Goal: Complete application form

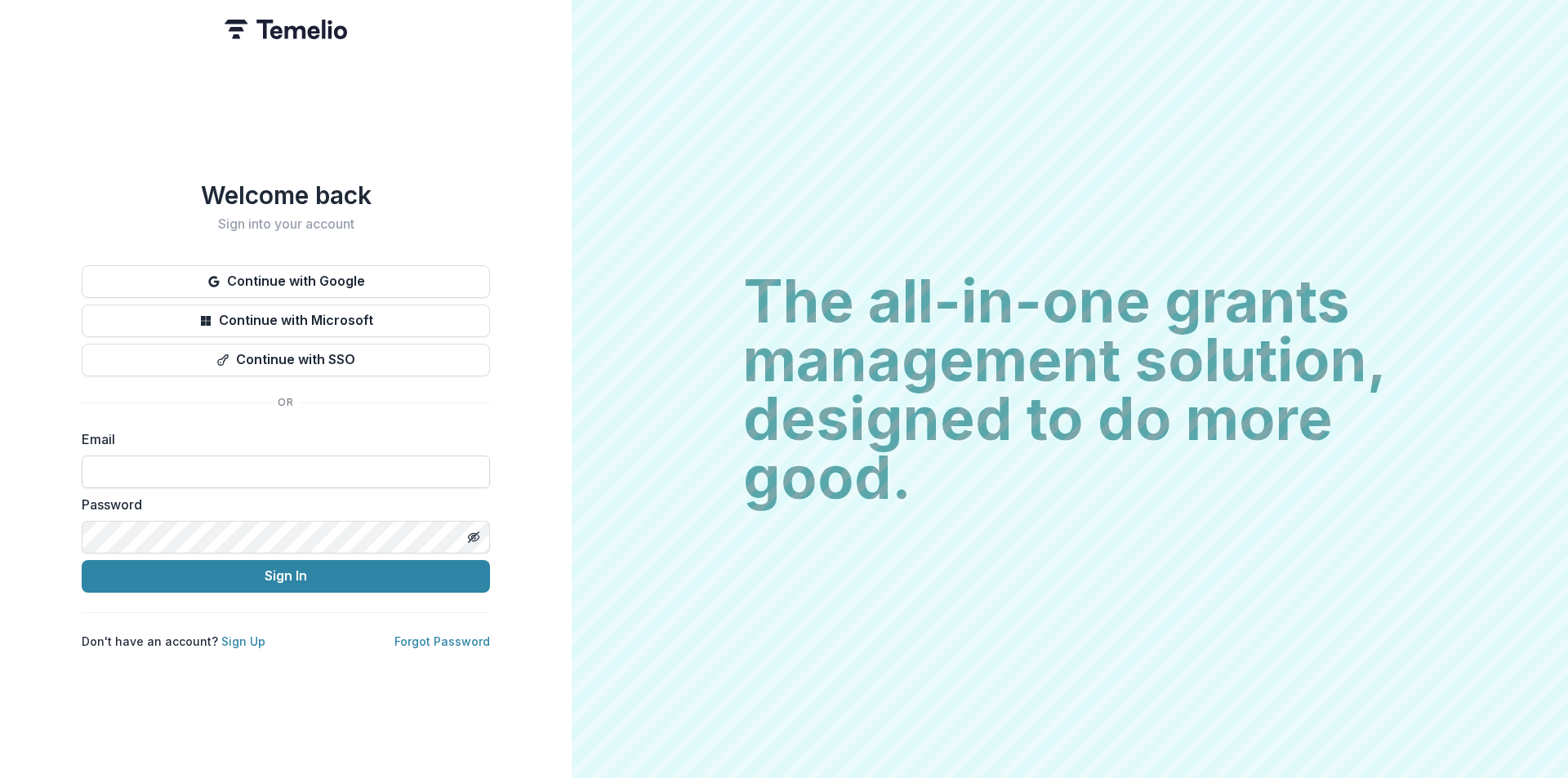
click at [345, 468] on input at bounding box center [285, 471] width 409 height 33
type input "**********"
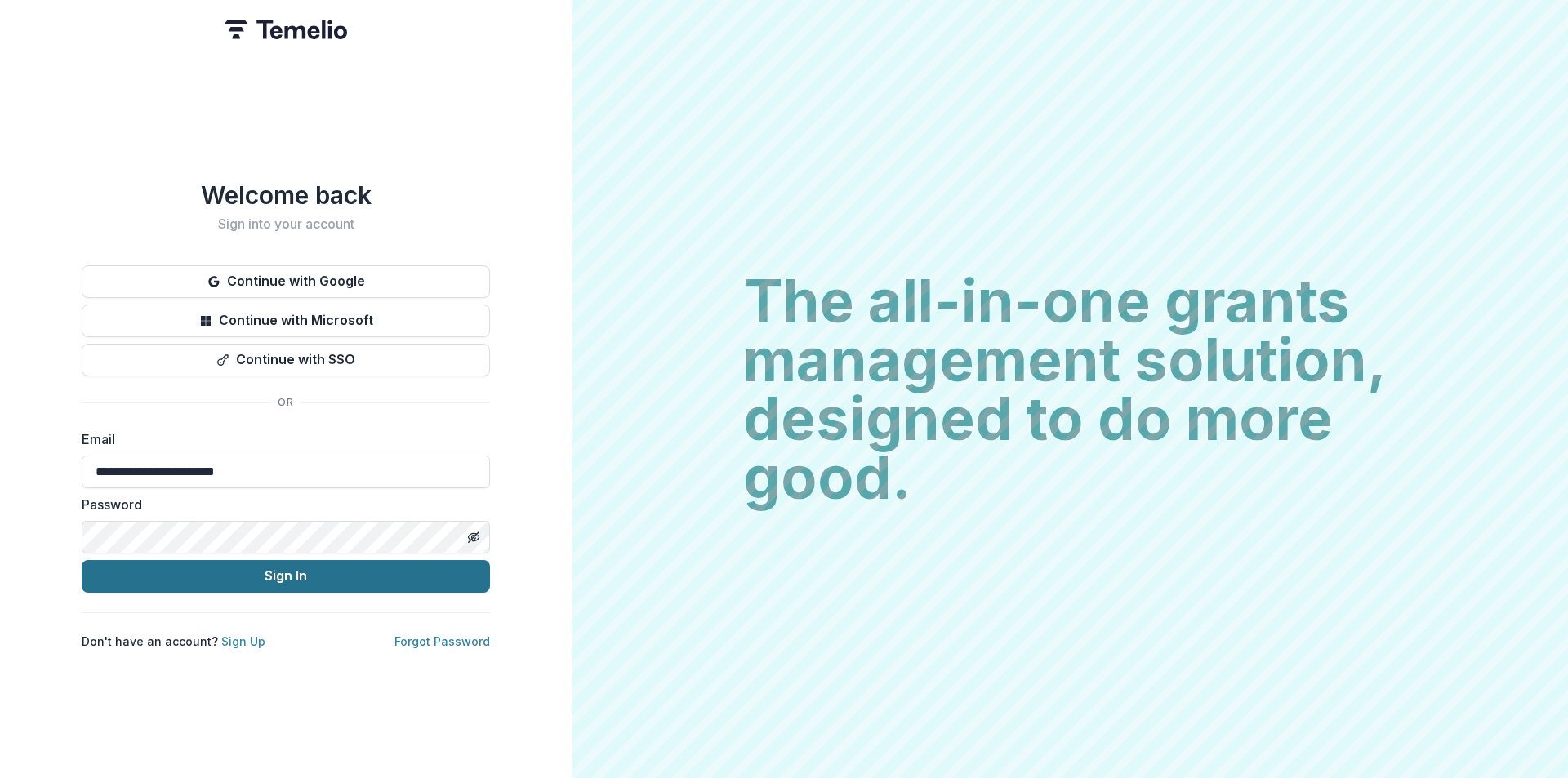
click at [179, 583] on button "Sign In" at bounding box center [285, 576] width 409 height 33
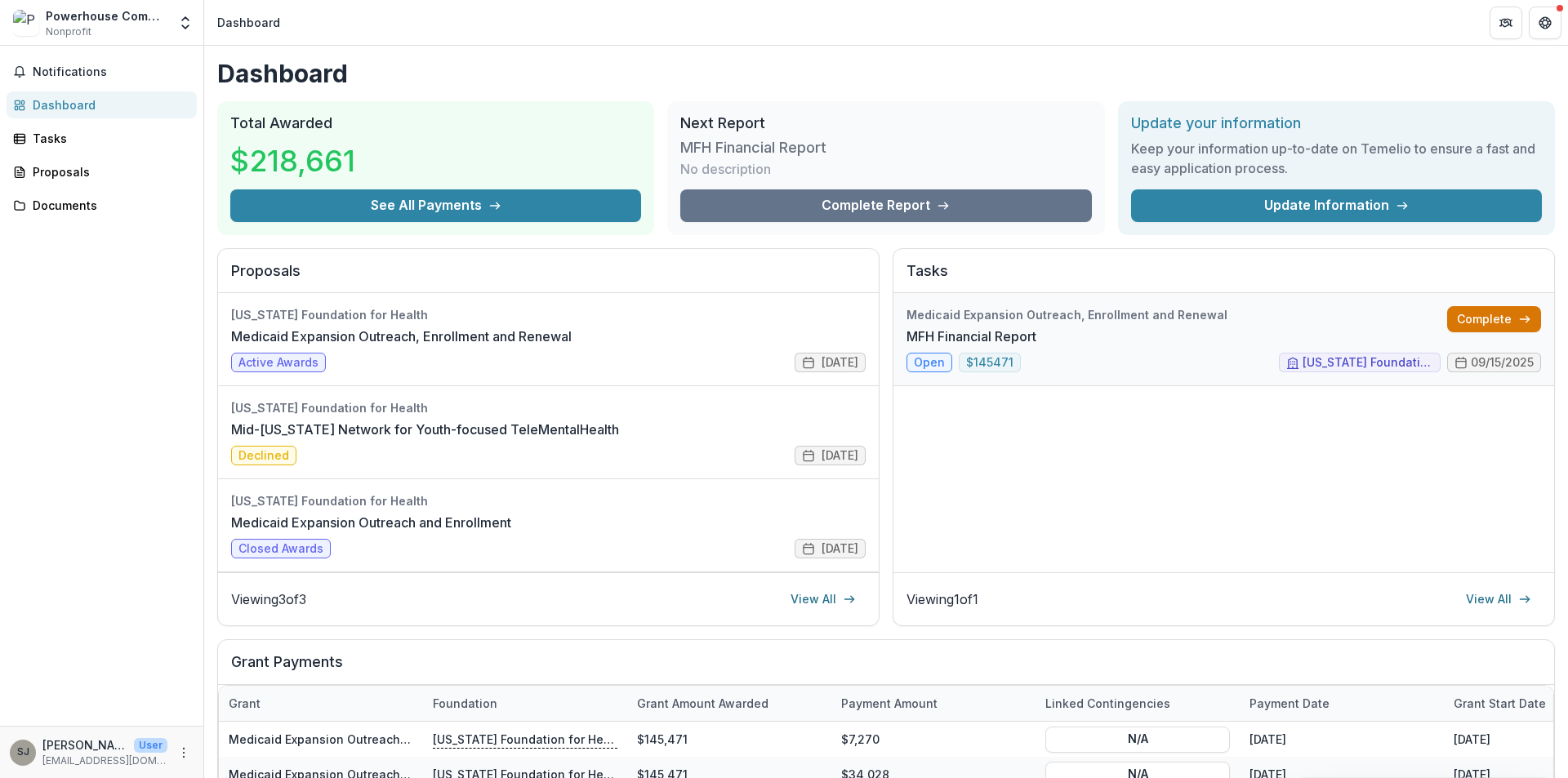
click at [1475, 324] on link "Complete" at bounding box center [1494, 320] width 94 height 26
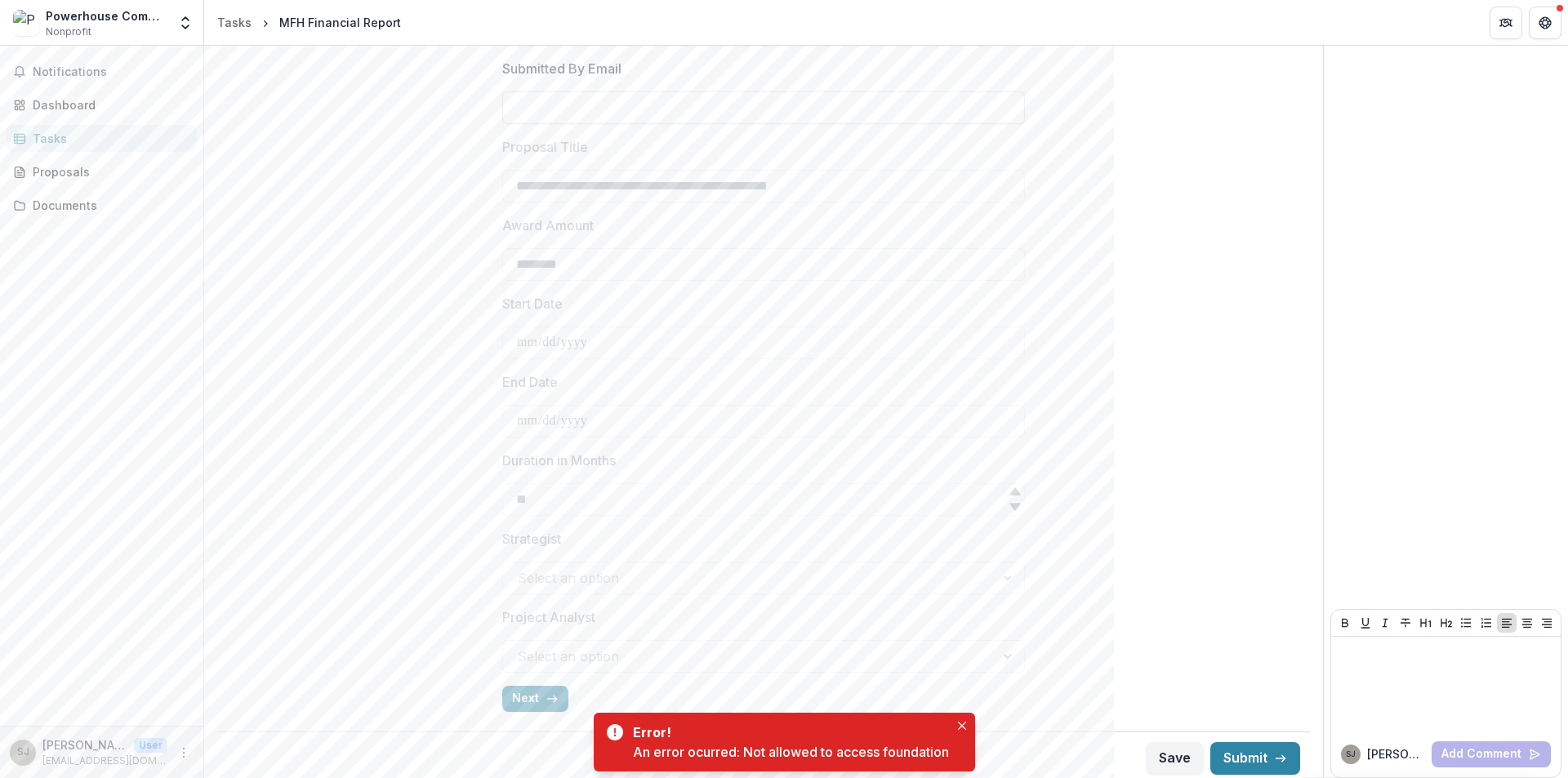
scroll to position [403, 0]
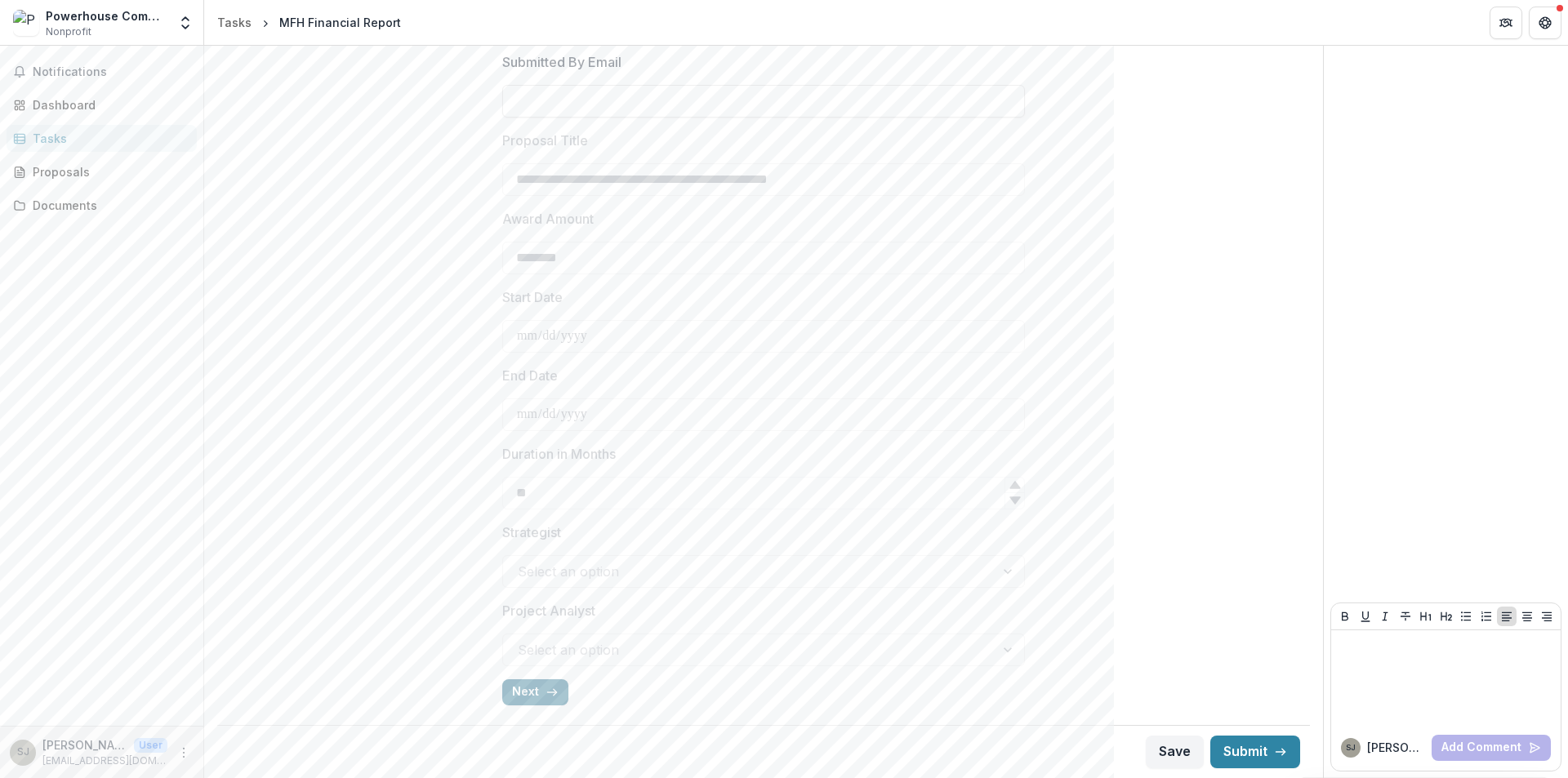
click at [518, 694] on button "Next" at bounding box center [535, 693] width 66 height 26
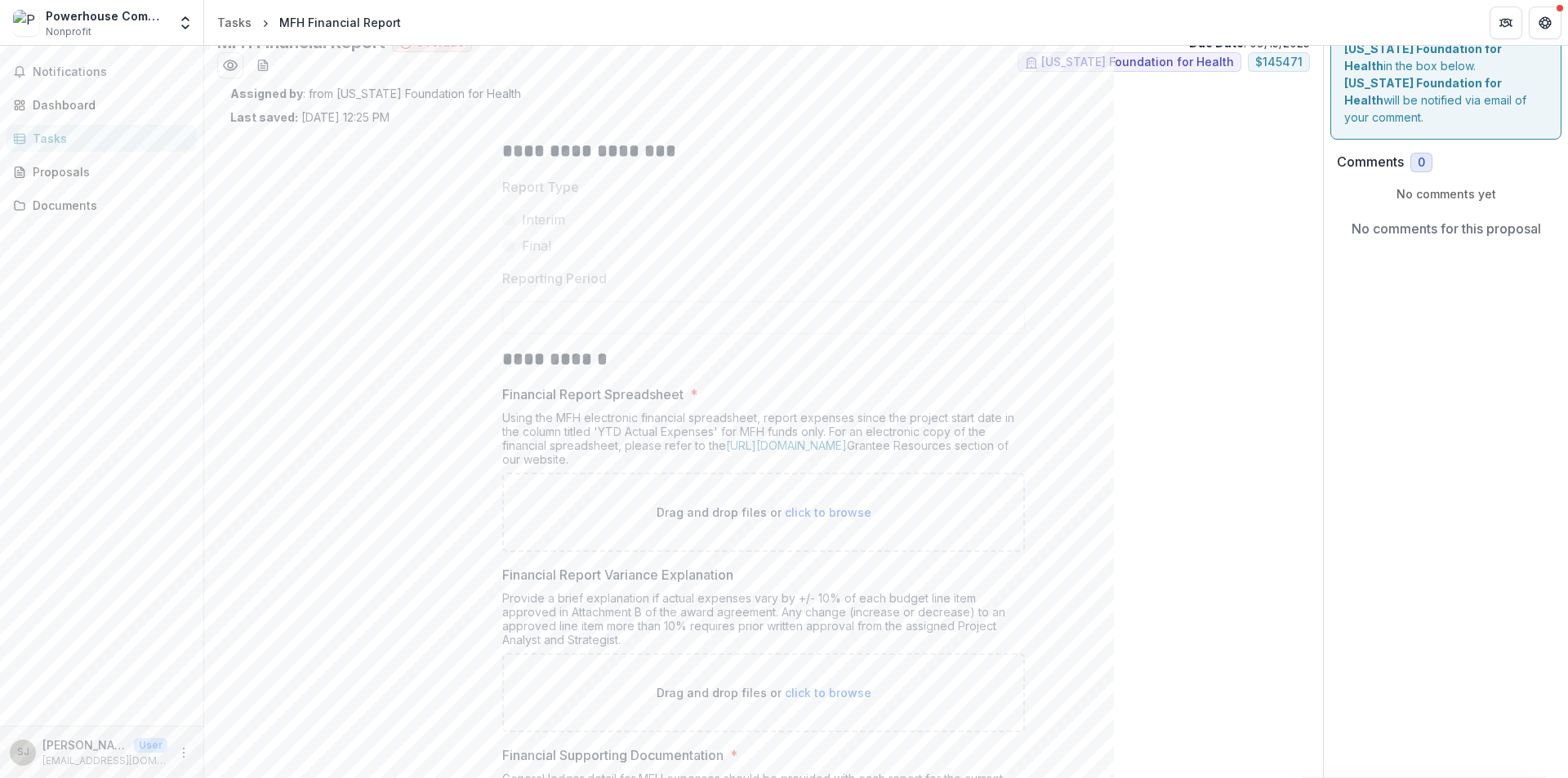
scroll to position [22, 0]
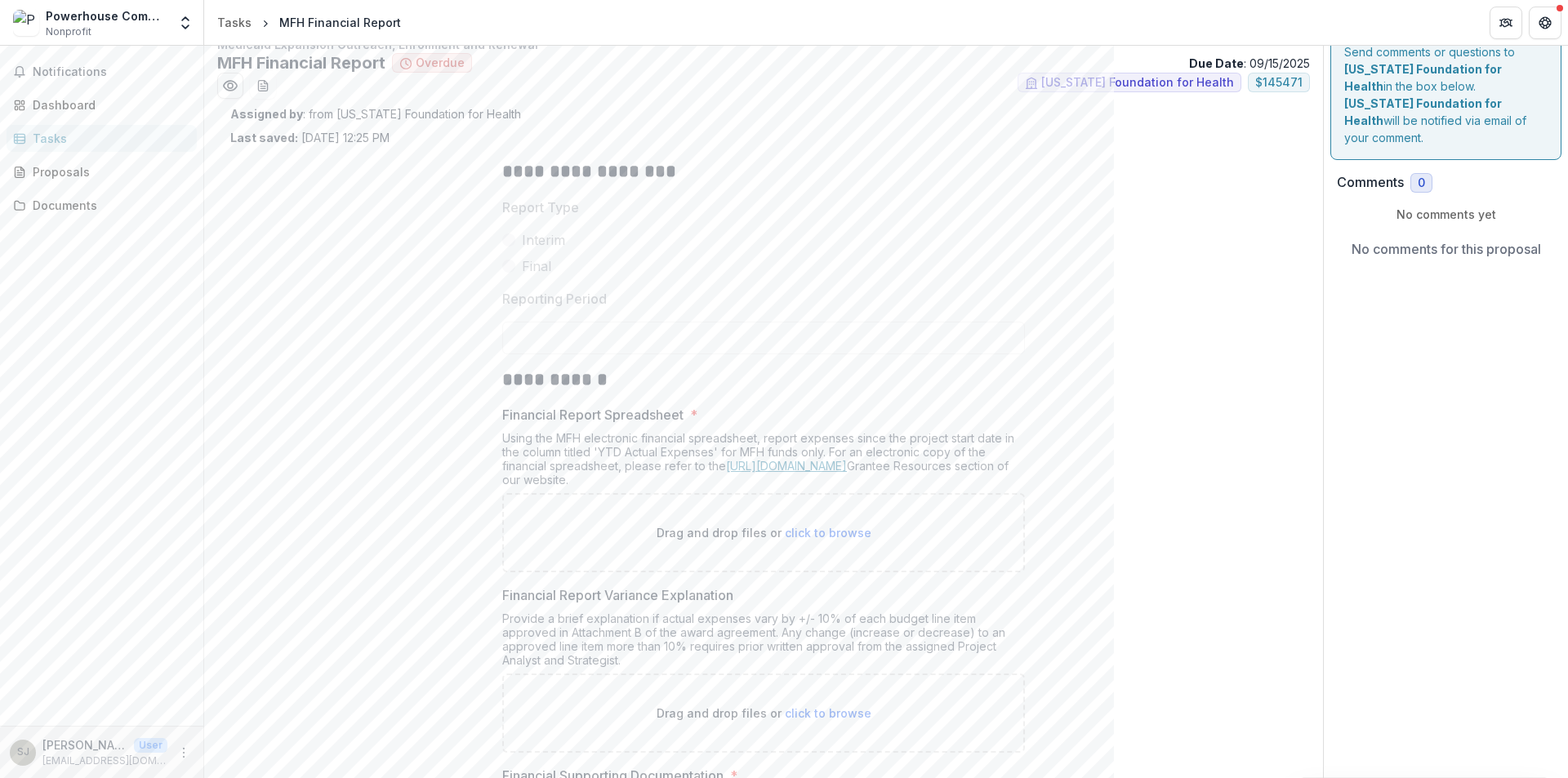
click at [790, 466] on link "[URL][DOMAIN_NAME]" at bounding box center [785, 466] width 121 height 14
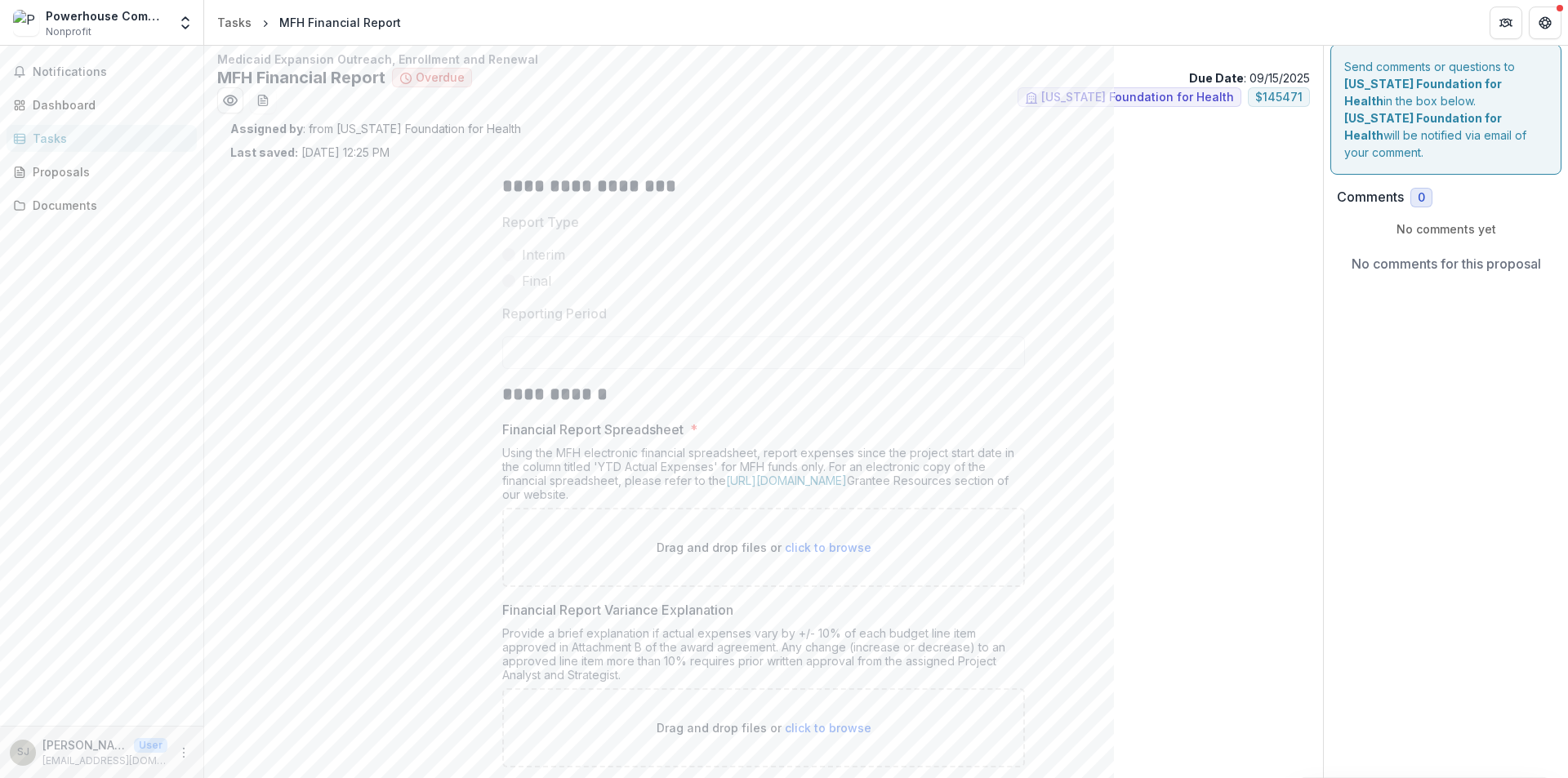
scroll to position [0, 0]
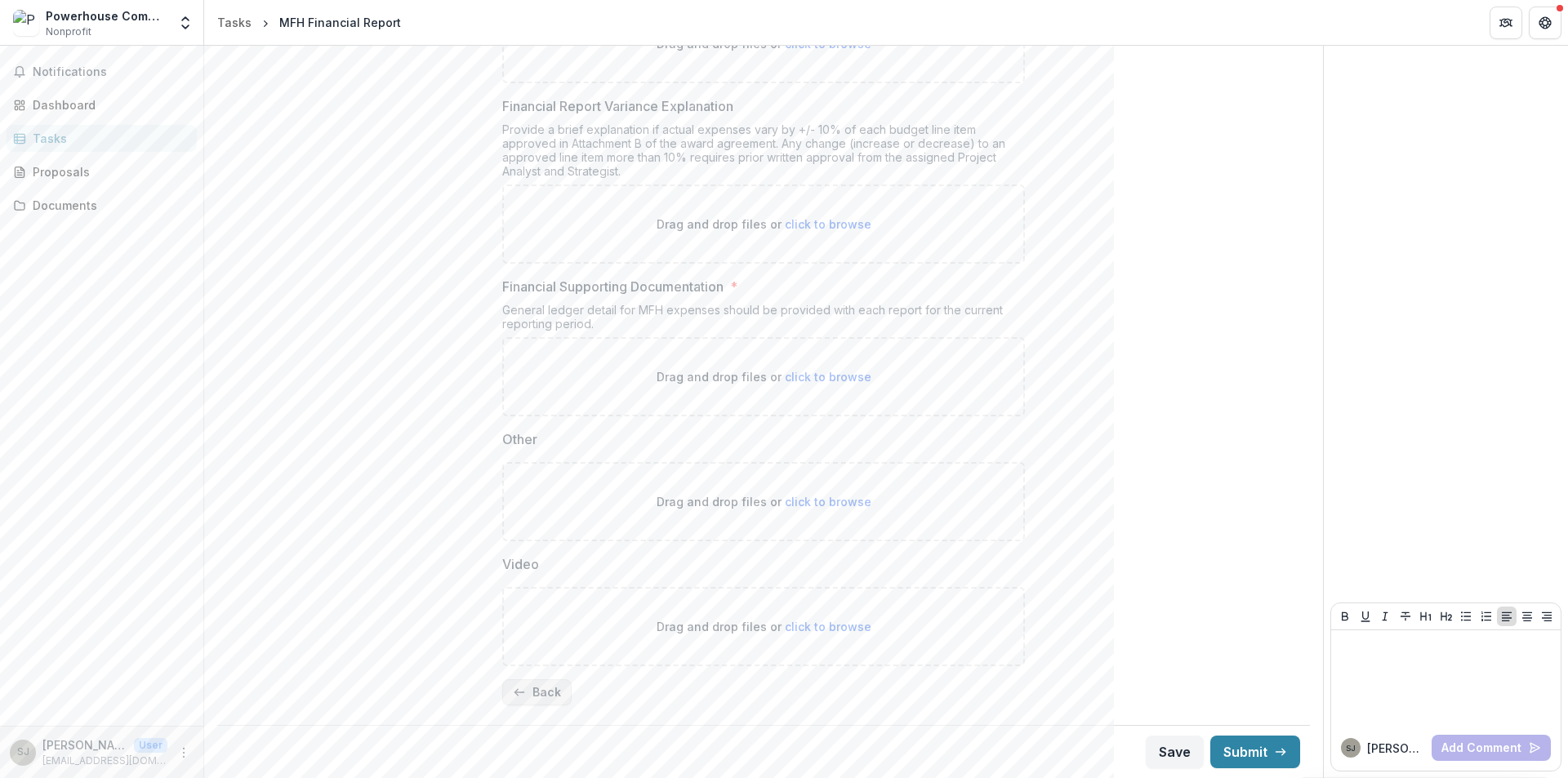
click at [519, 694] on icon "button" at bounding box center [520, 693] width 13 height 13
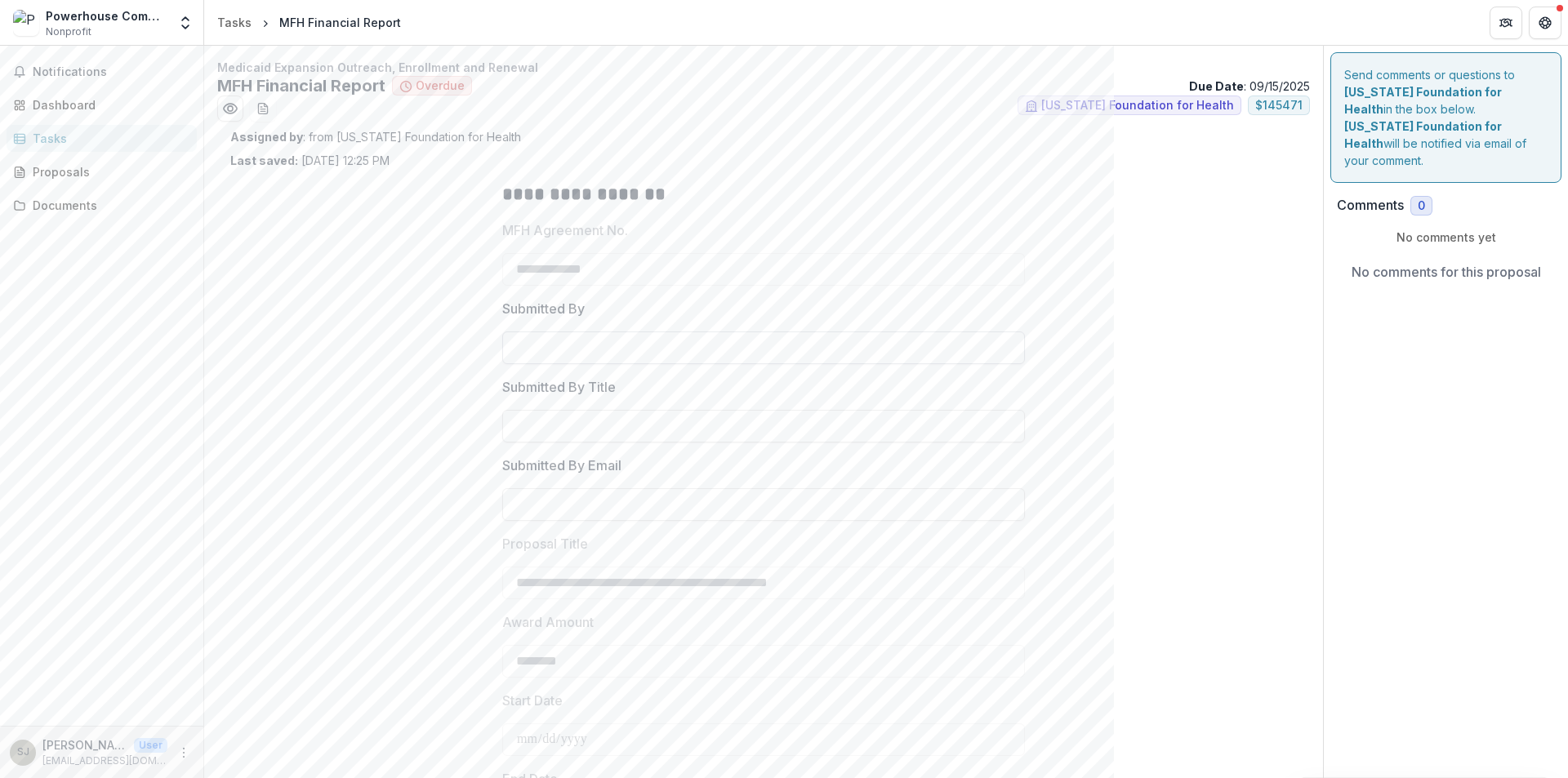
click at [580, 339] on input "Submitted By" at bounding box center [763, 348] width 523 height 33
type input "**********"
click at [581, 434] on input "Submitted By Title" at bounding box center [763, 425] width 523 height 33
type input "**********"
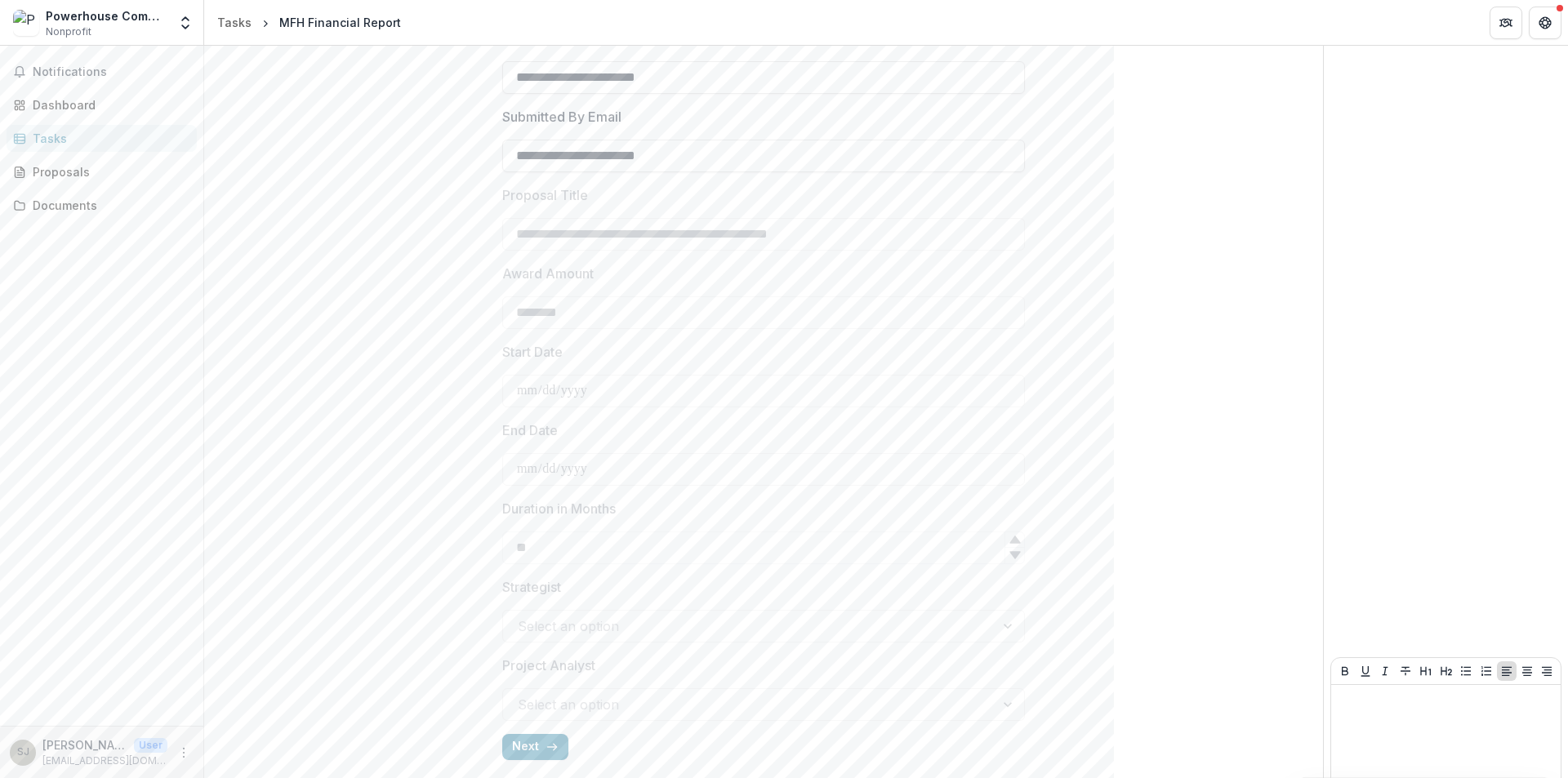
scroll to position [403, 0]
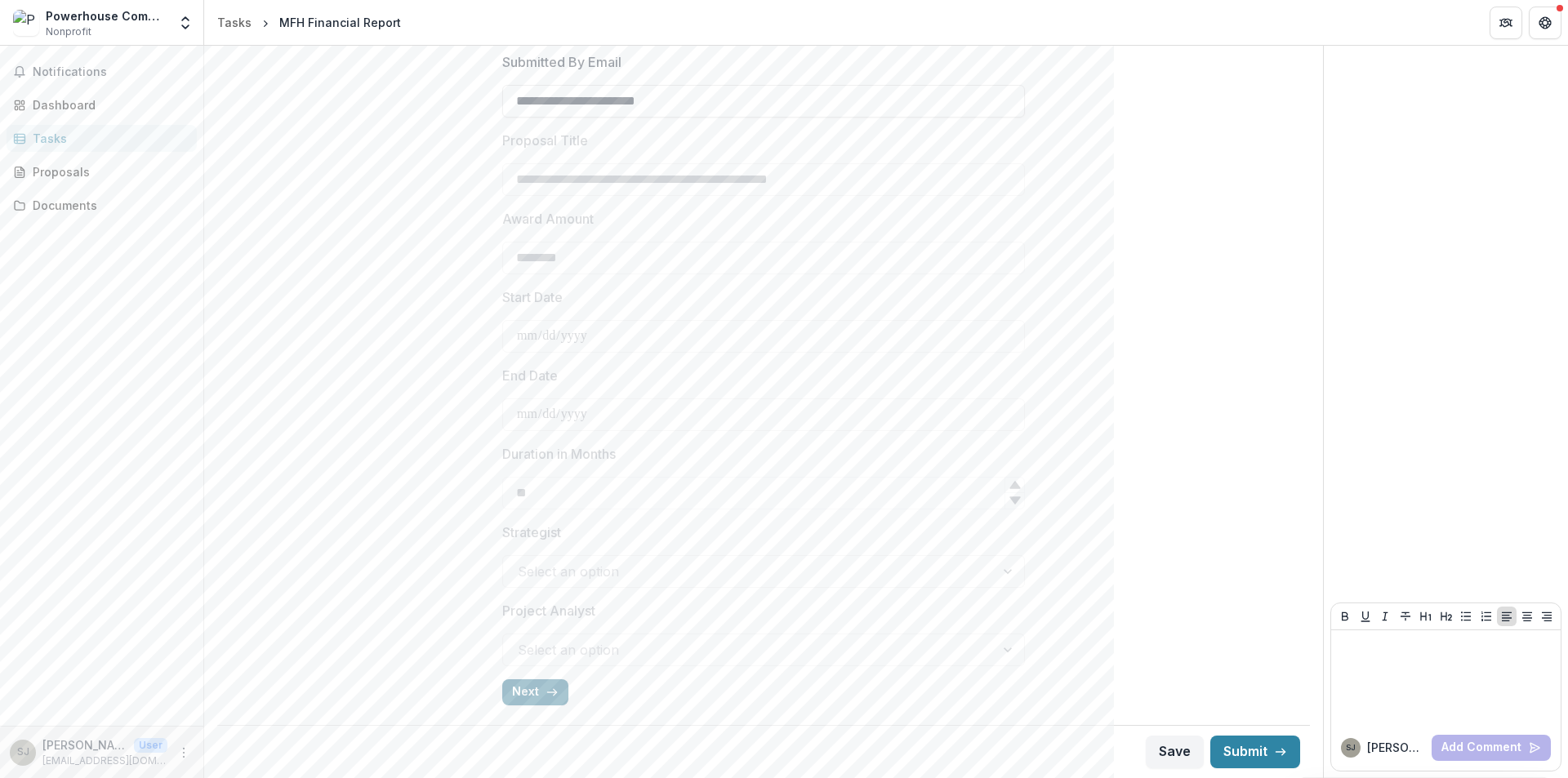
click at [538, 694] on button "Next" at bounding box center [535, 693] width 66 height 26
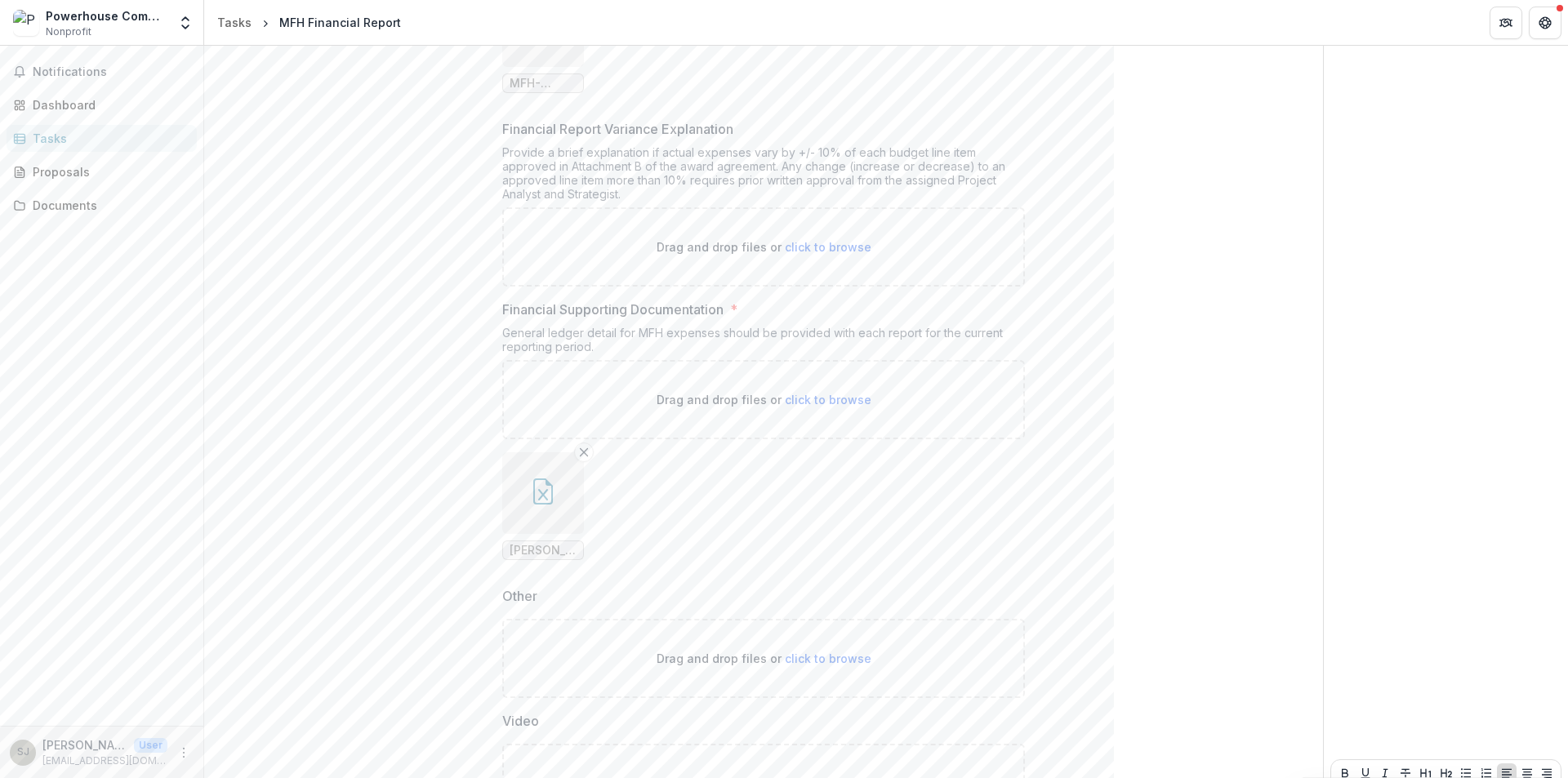
scroll to position [781, 0]
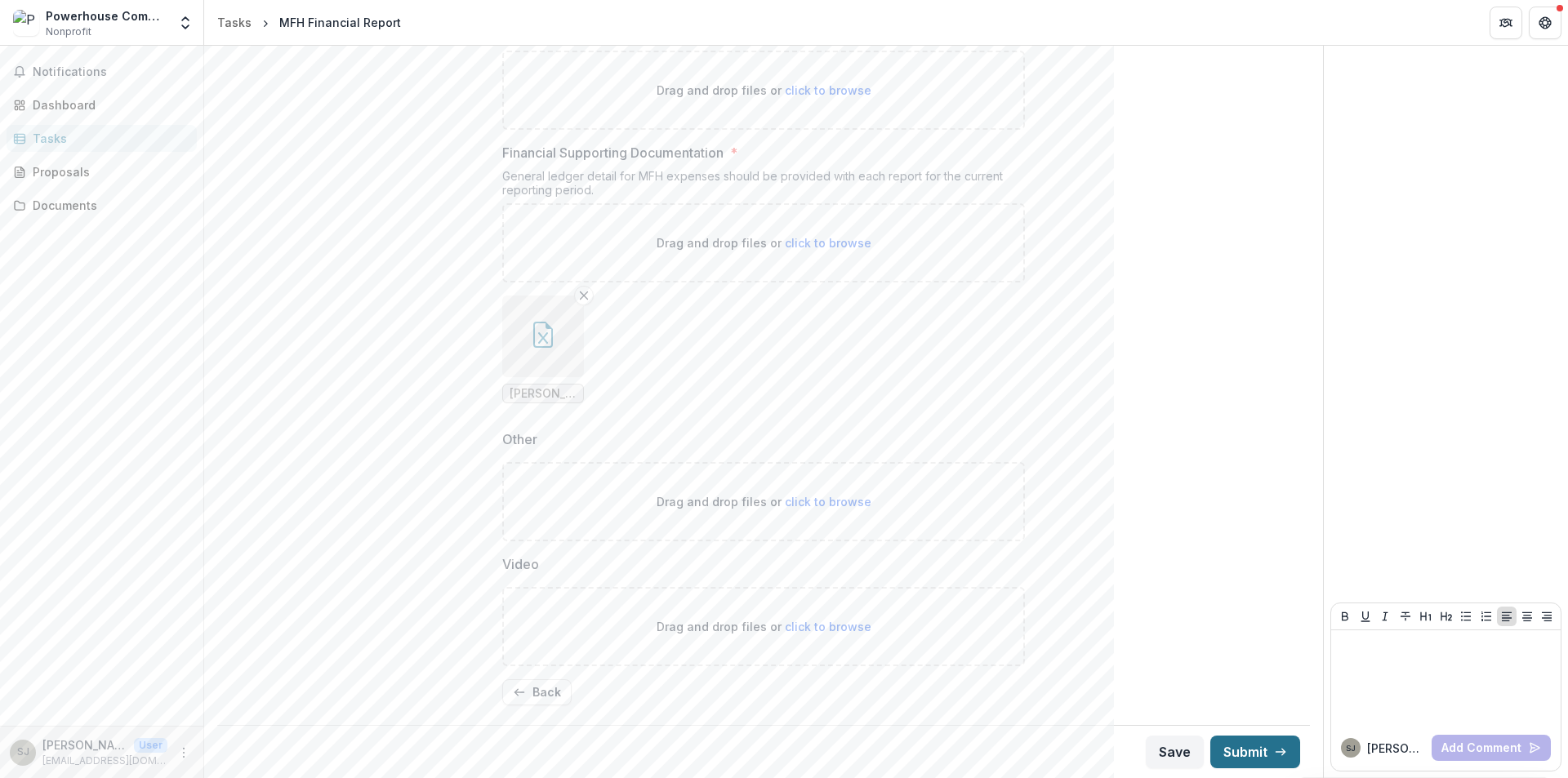
click at [1250, 753] on button "Submit" at bounding box center [1255, 752] width 90 height 33
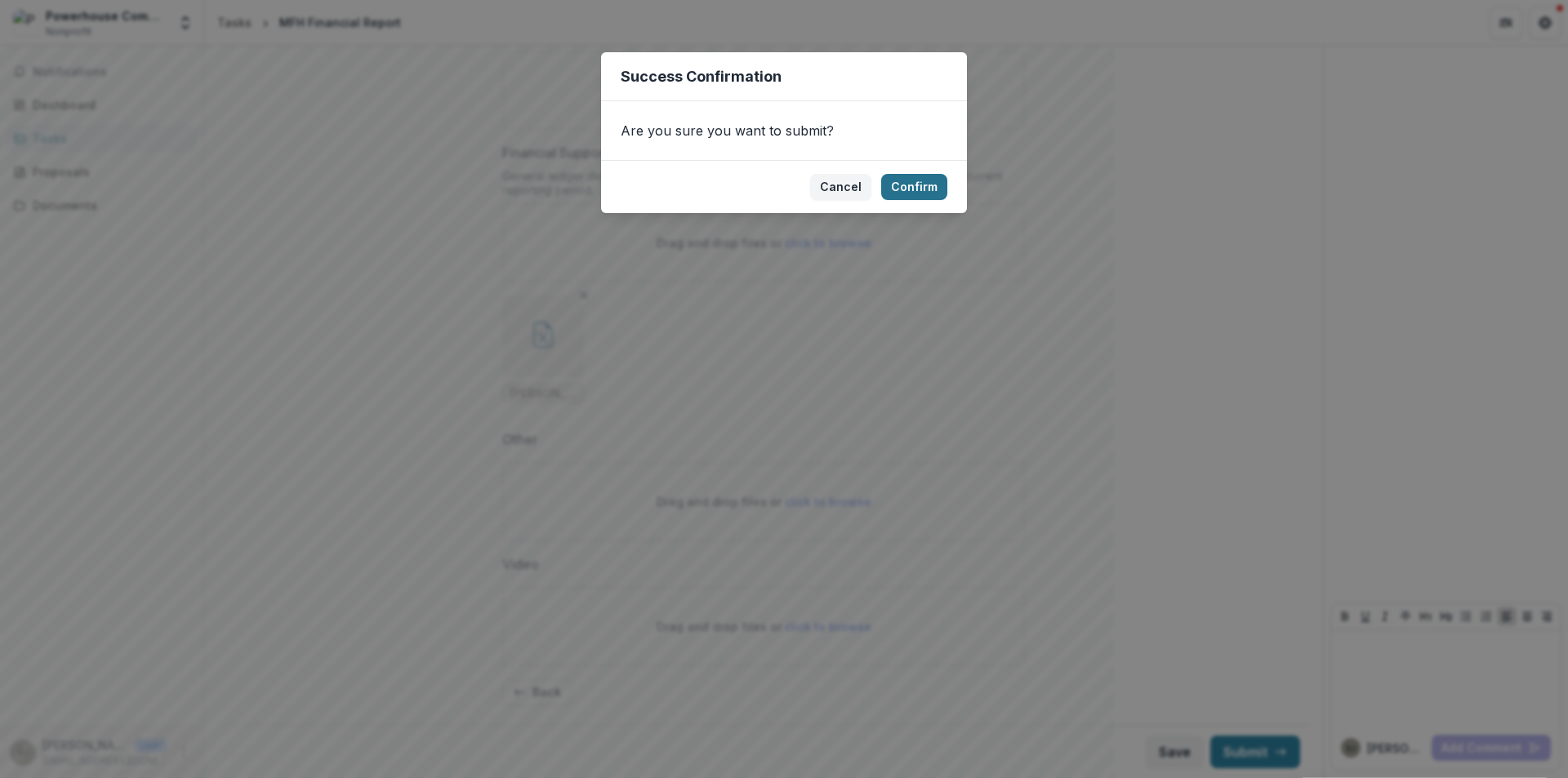
click at [915, 194] on button "Confirm" at bounding box center [913, 187] width 66 height 26
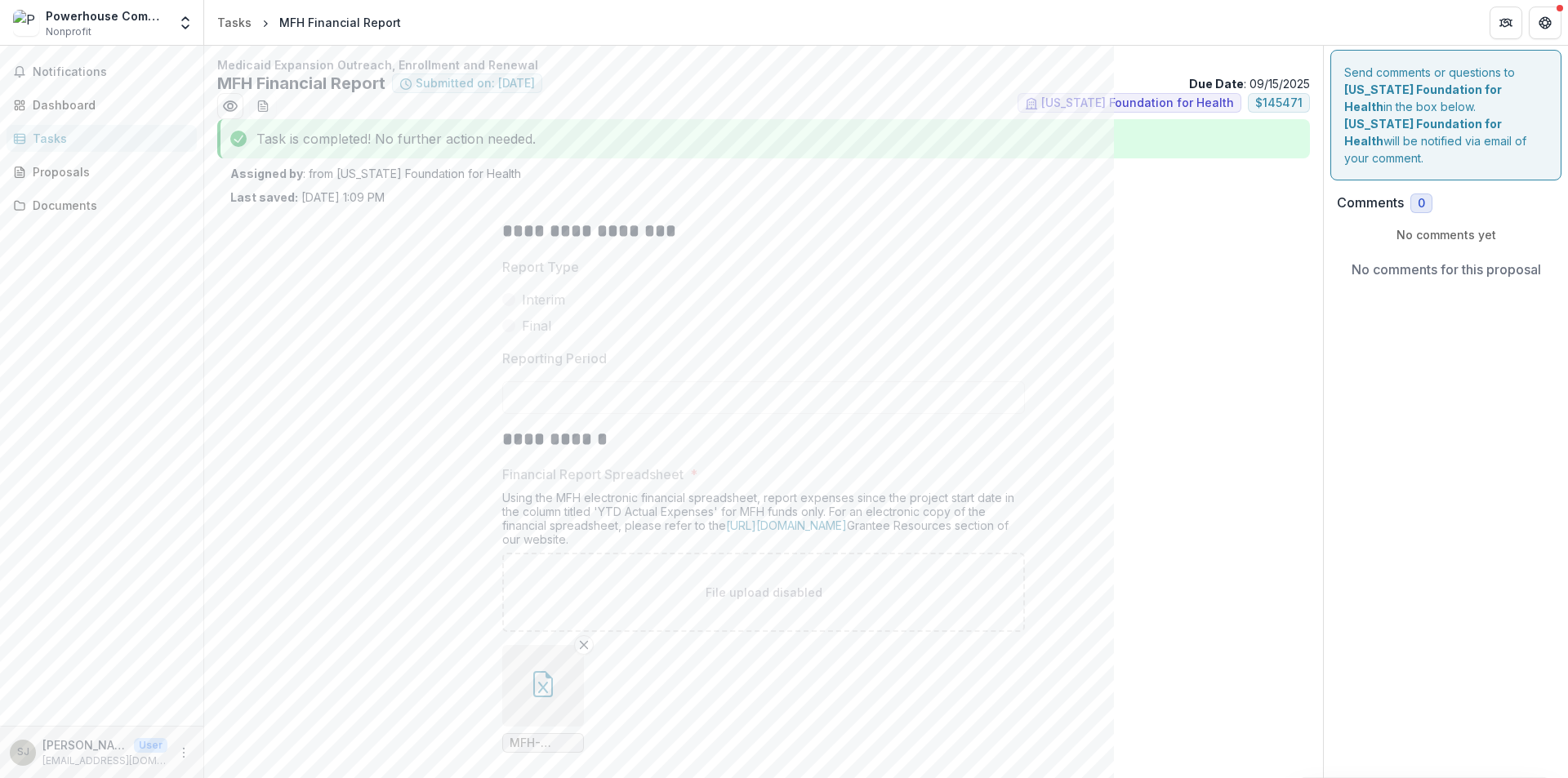
scroll to position [0, 0]
click at [62, 106] on div "Dashboard" at bounding box center [108, 105] width 151 height 17
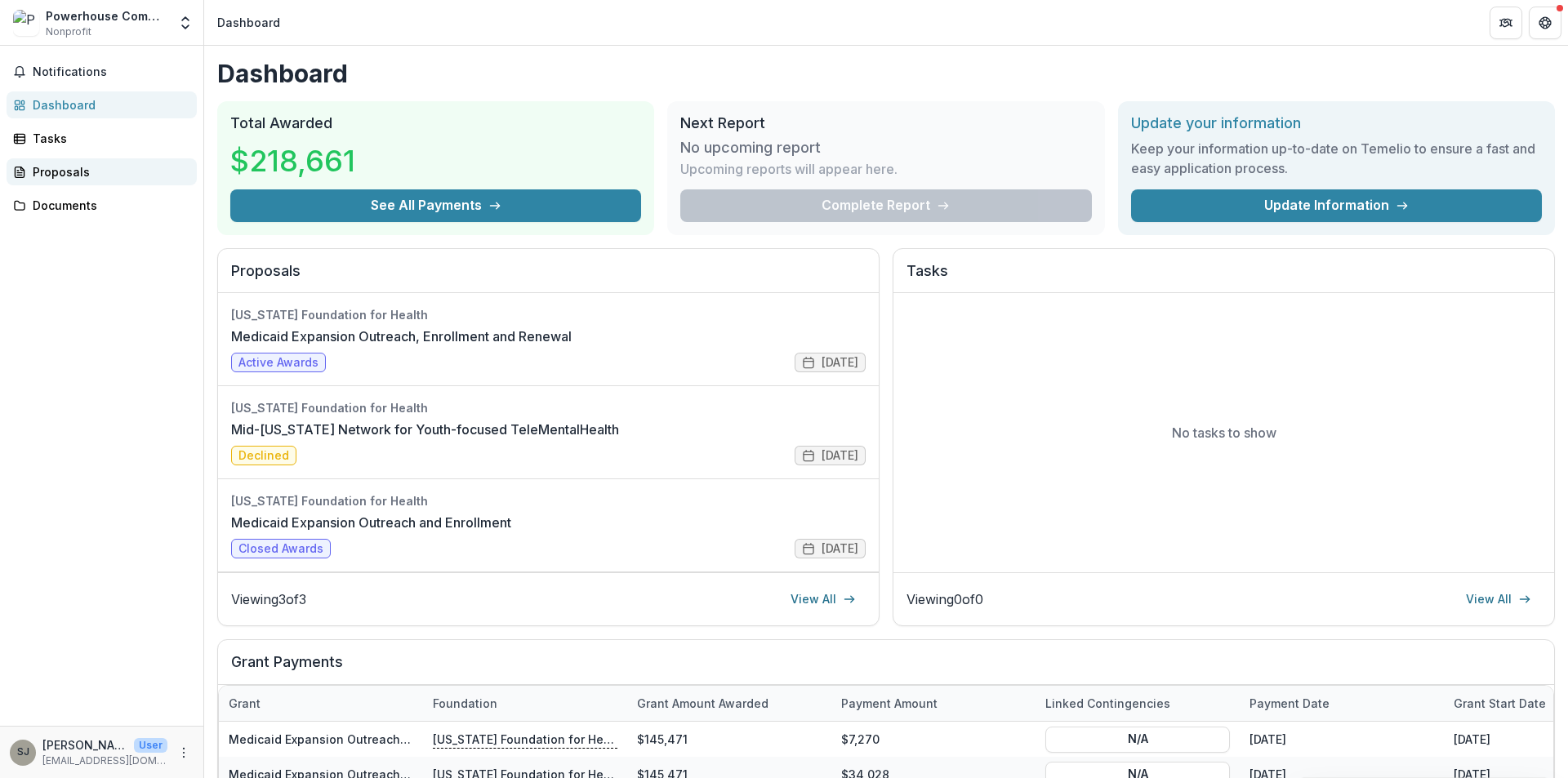
click at [57, 167] on div "Proposals" at bounding box center [108, 172] width 151 height 17
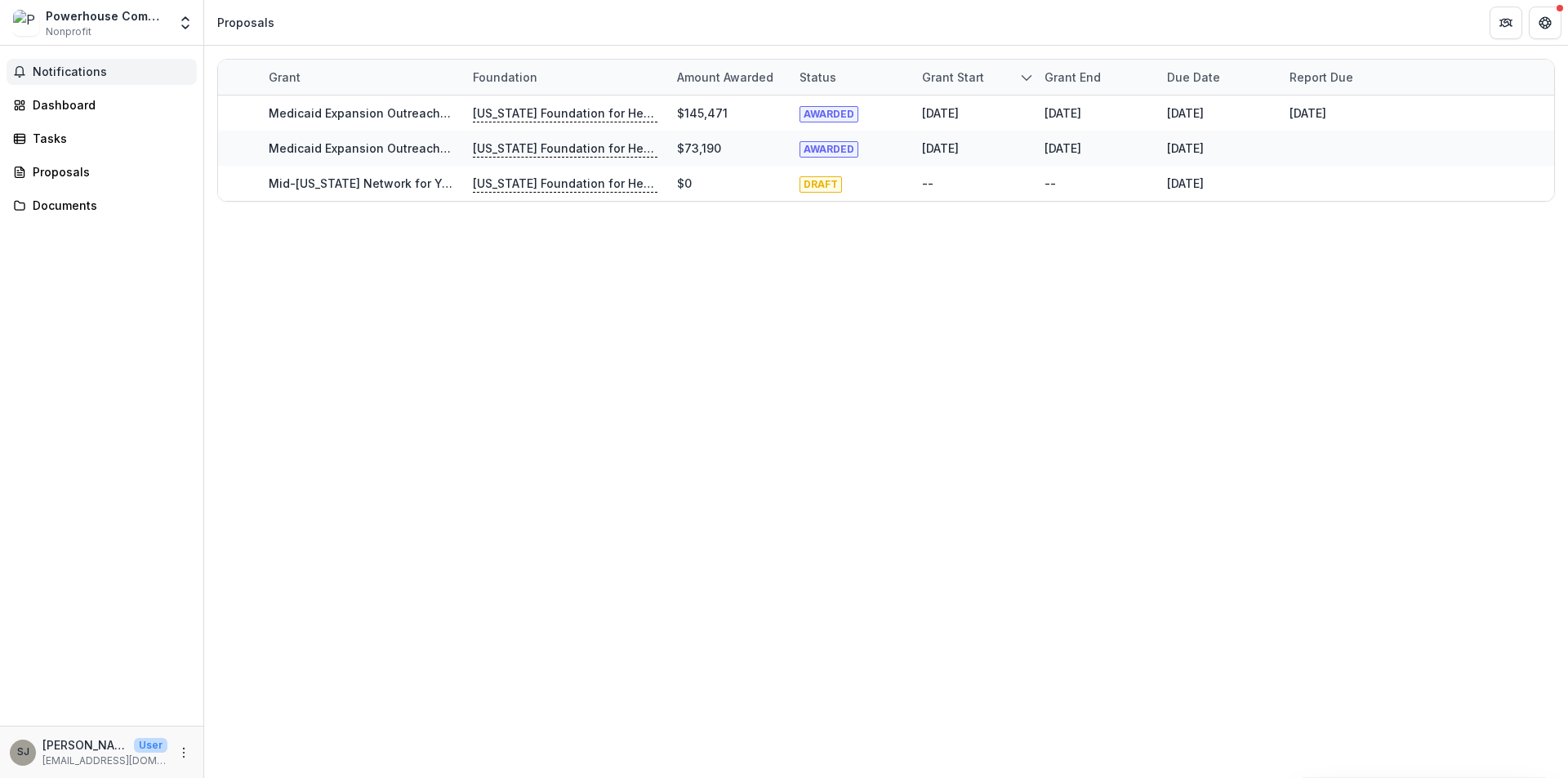
click at [61, 73] on span "Notifications" at bounding box center [111, 72] width 158 height 14
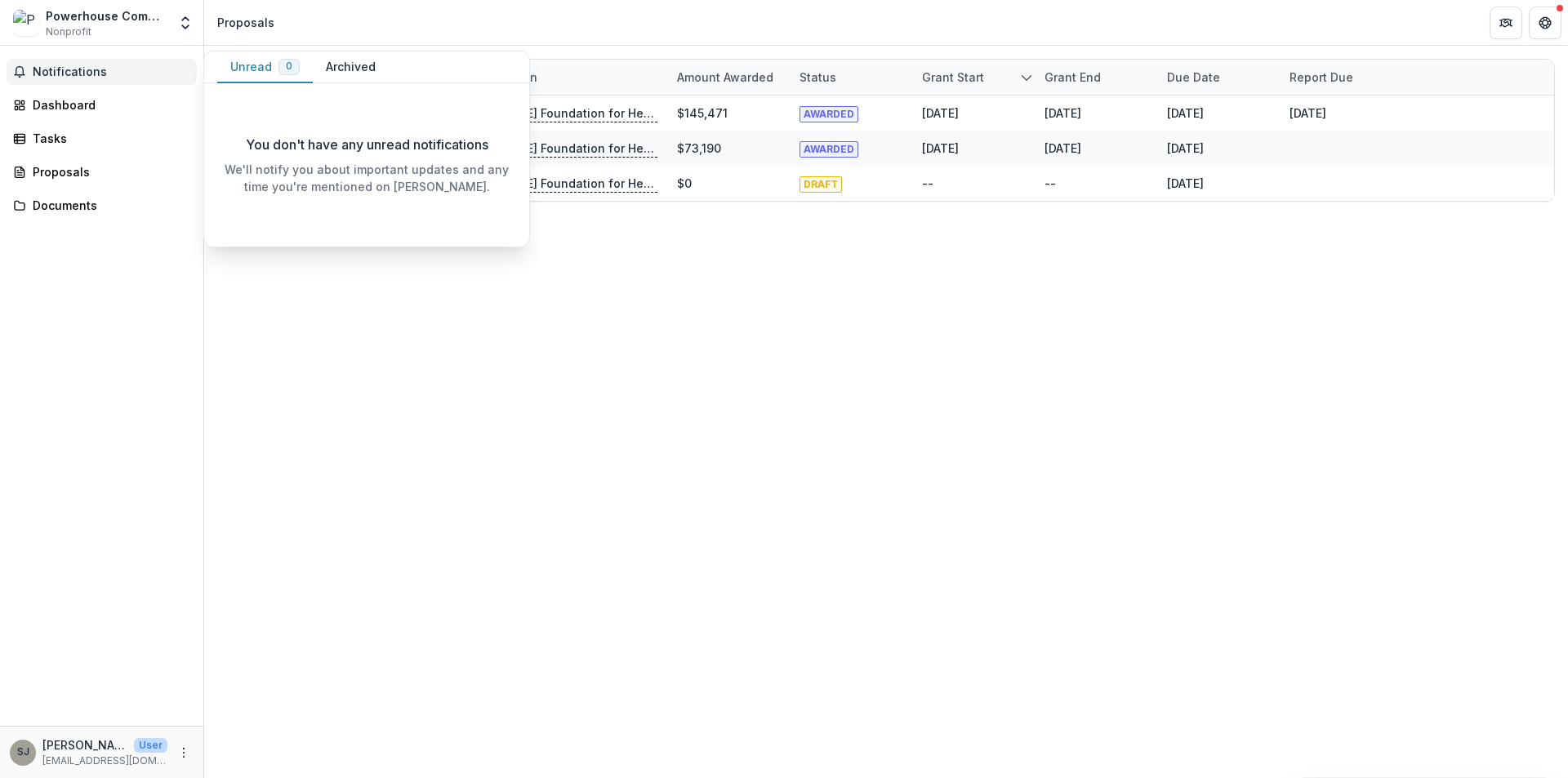
click at [61, 73] on span "Notifications" at bounding box center [111, 72] width 158 height 14
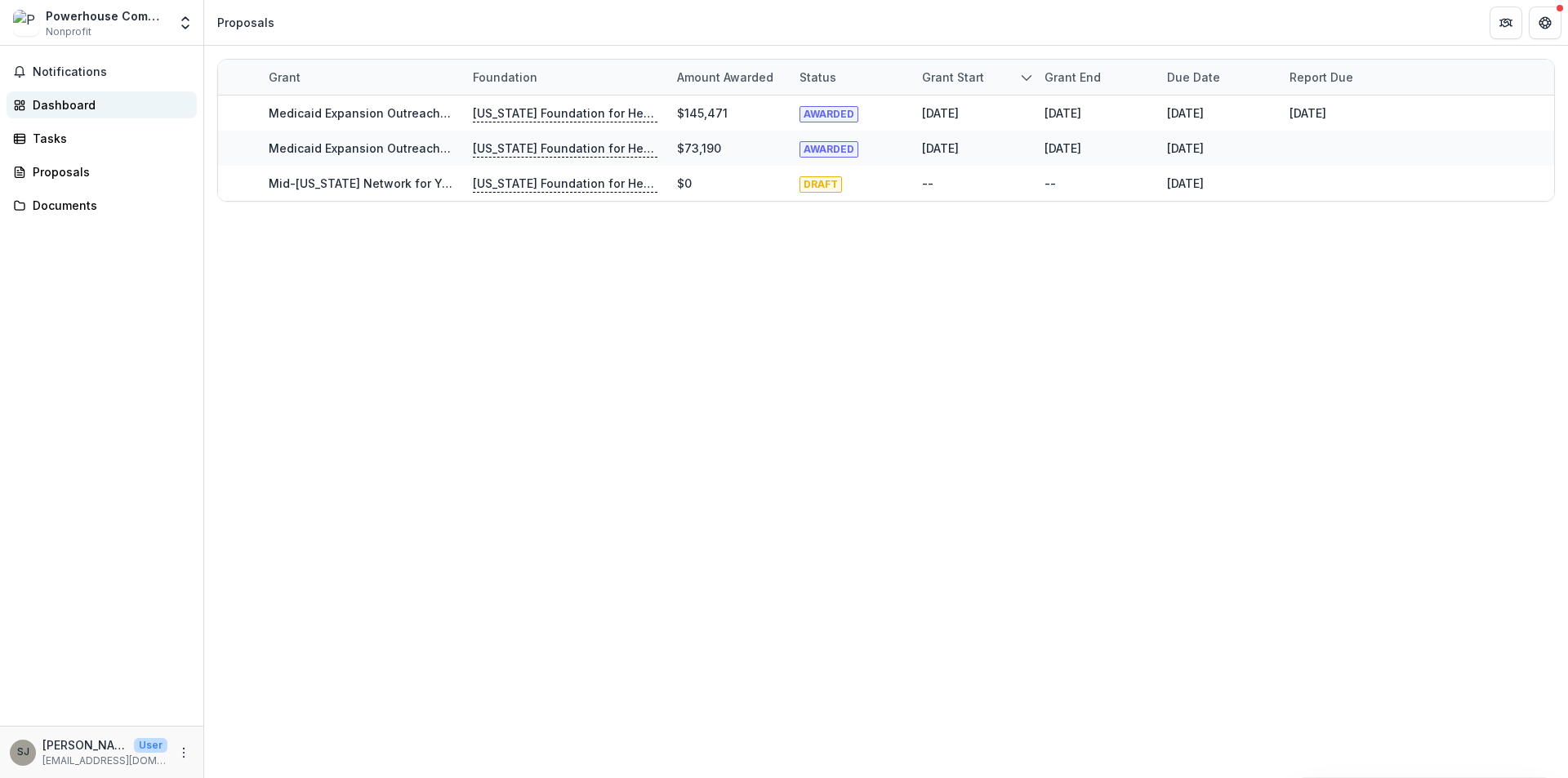
click at [65, 106] on div "Dashboard" at bounding box center [108, 105] width 151 height 17
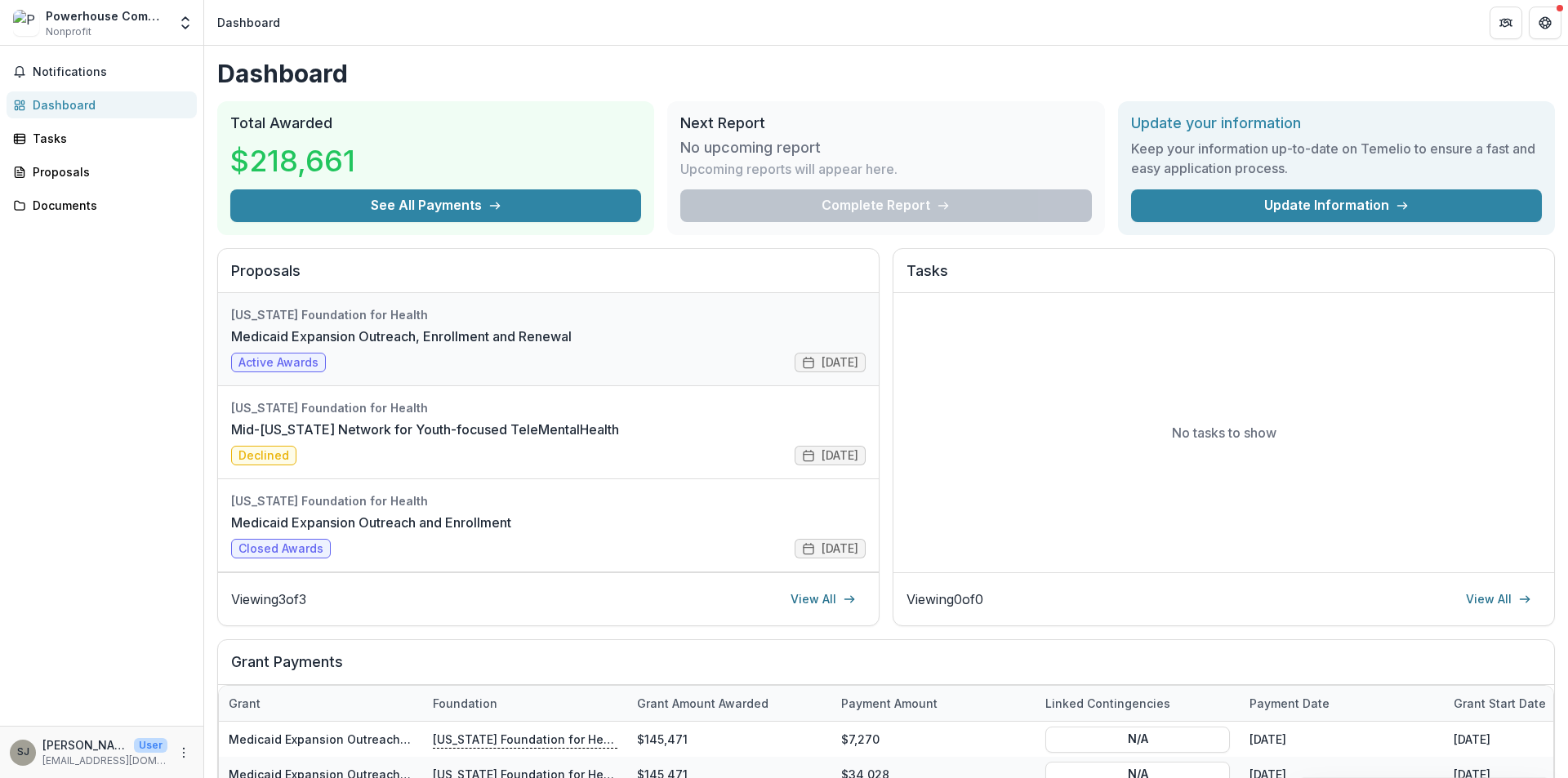
click at [309, 339] on link "Medicaid Expansion Outreach, Enrollment and Renewal" at bounding box center [401, 336] width 340 height 20
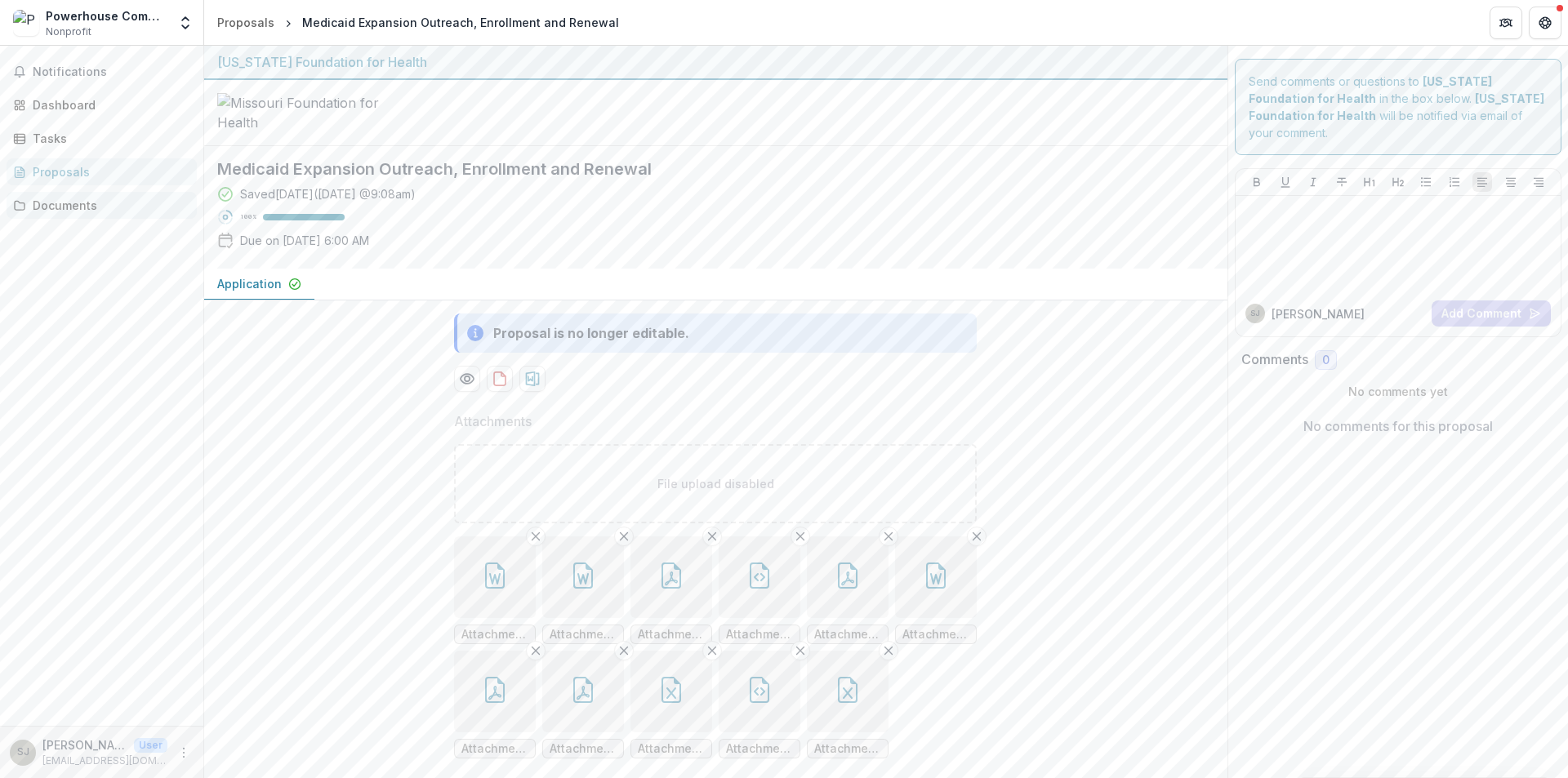
click at [56, 210] on div "Documents" at bounding box center [108, 205] width 151 height 17
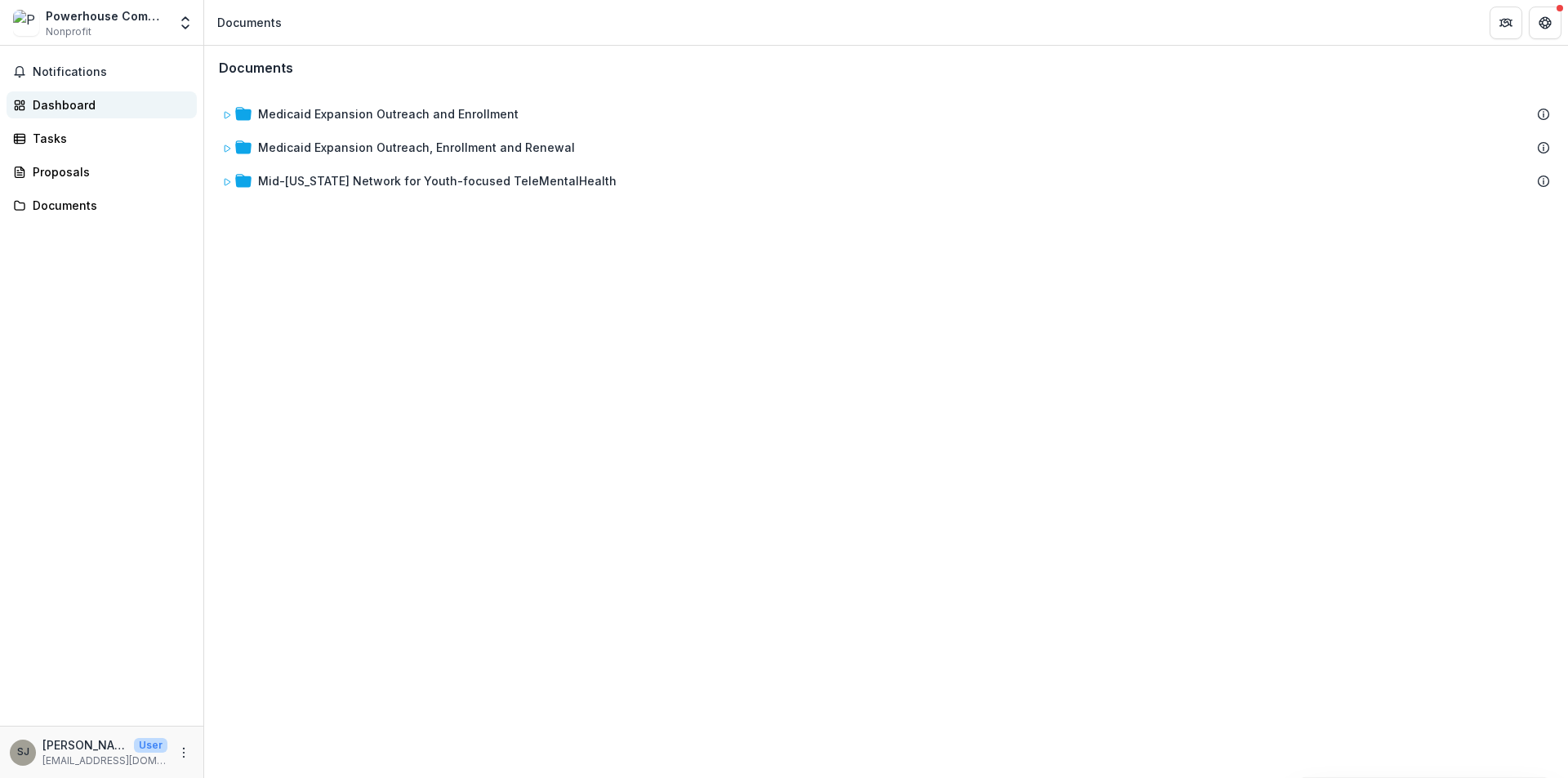
click at [65, 103] on div "Dashboard" at bounding box center [108, 105] width 151 height 17
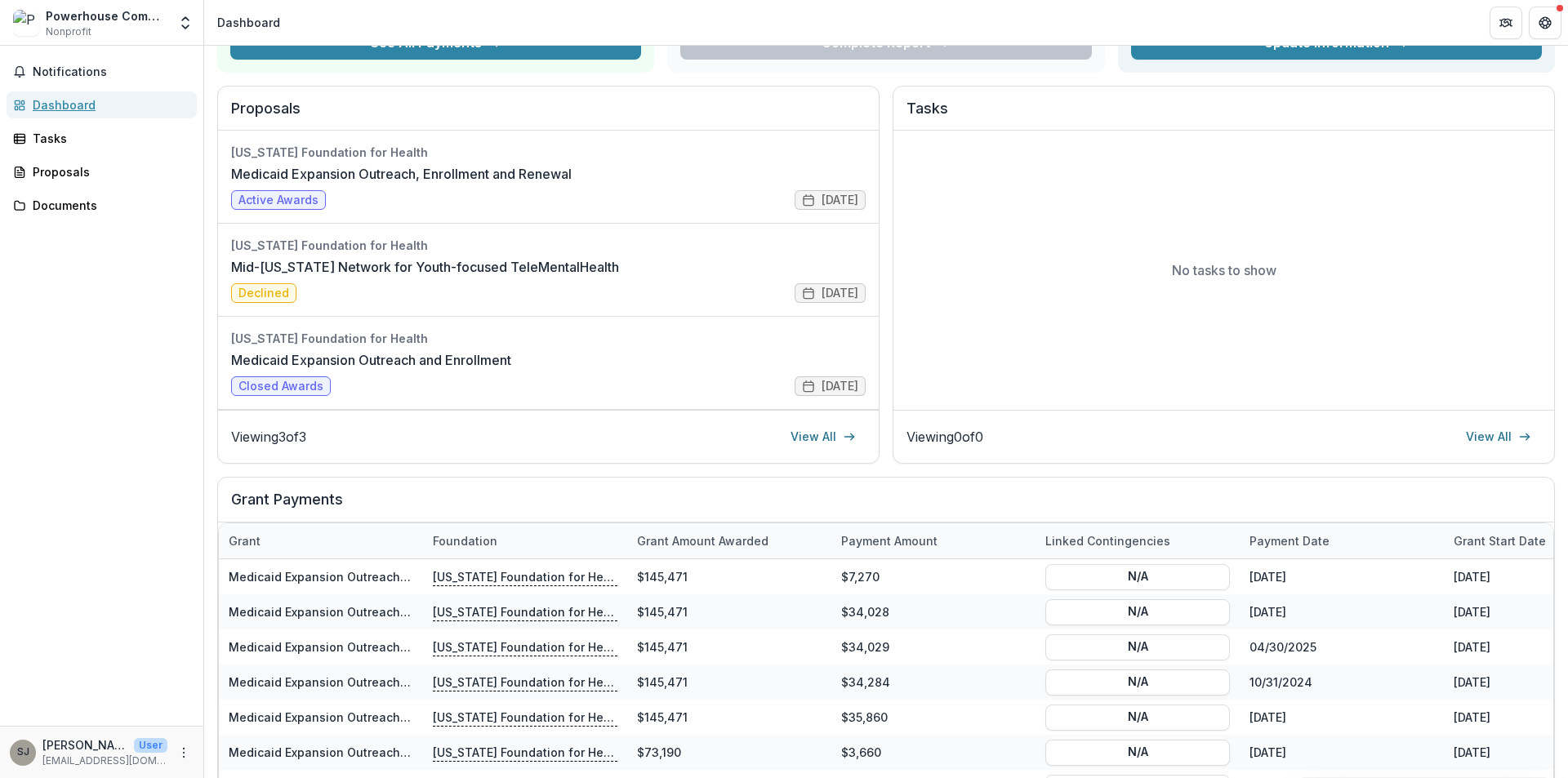
scroll to position [164, 0]
click at [1477, 429] on link "View All" at bounding box center [1498, 436] width 85 height 26
